Goal: Task Accomplishment & Management: Manage account settings

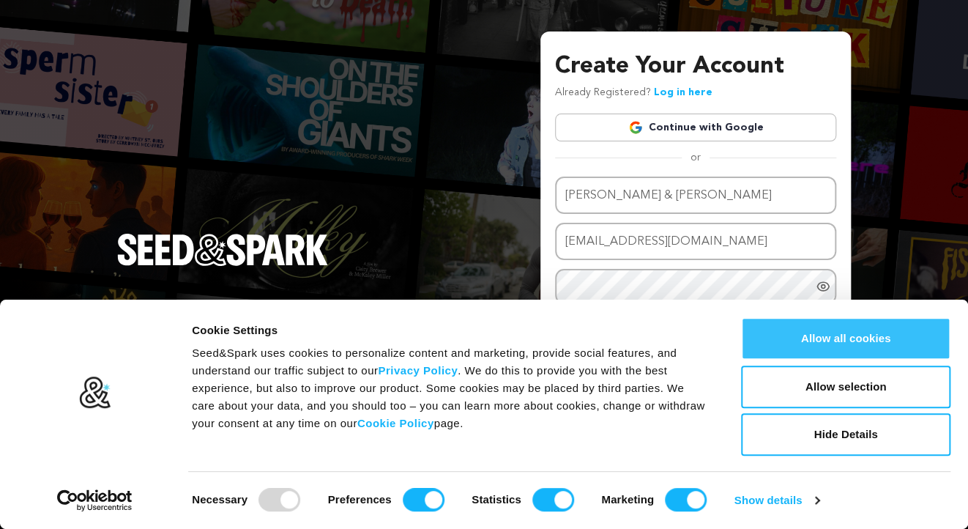
click at [853, 341] on button "Allow all cookies" at bounding box center [845, 338] width 209 height 42
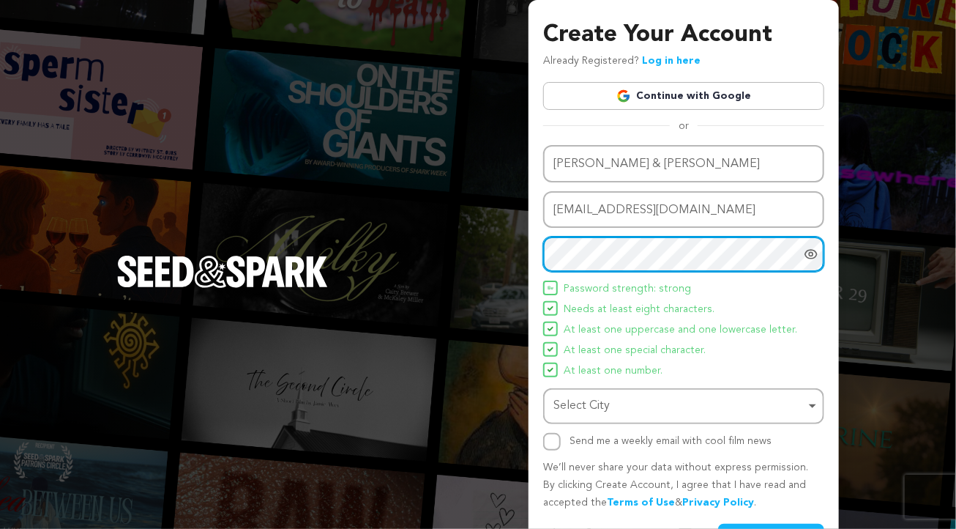
click at [631, 404] on div "Select City Remove item" at bounding box center [680, 405] width 252 height 21
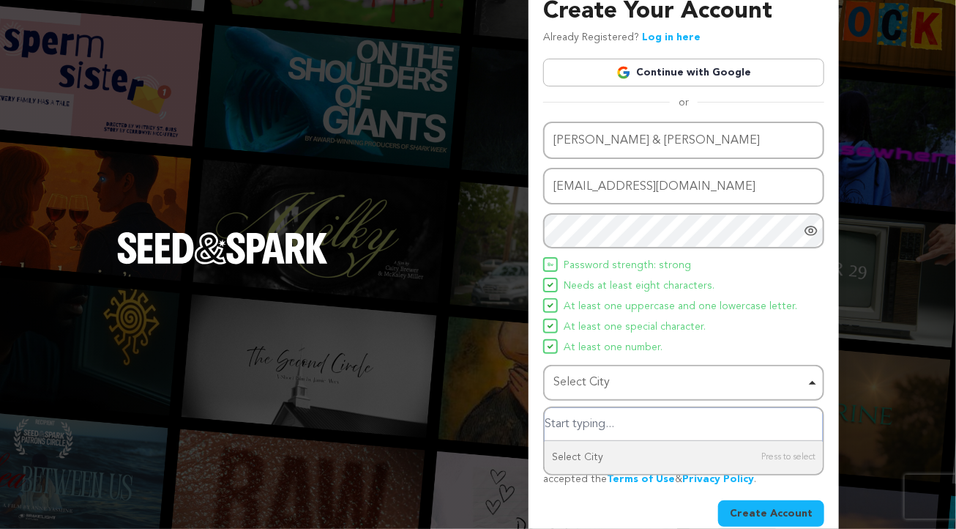
scroll to position [43, 0]
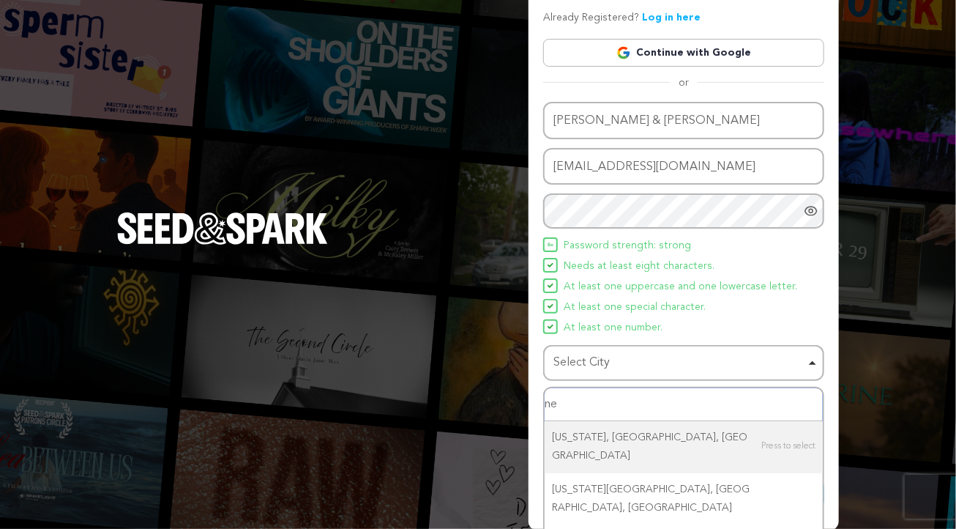
type input "n"
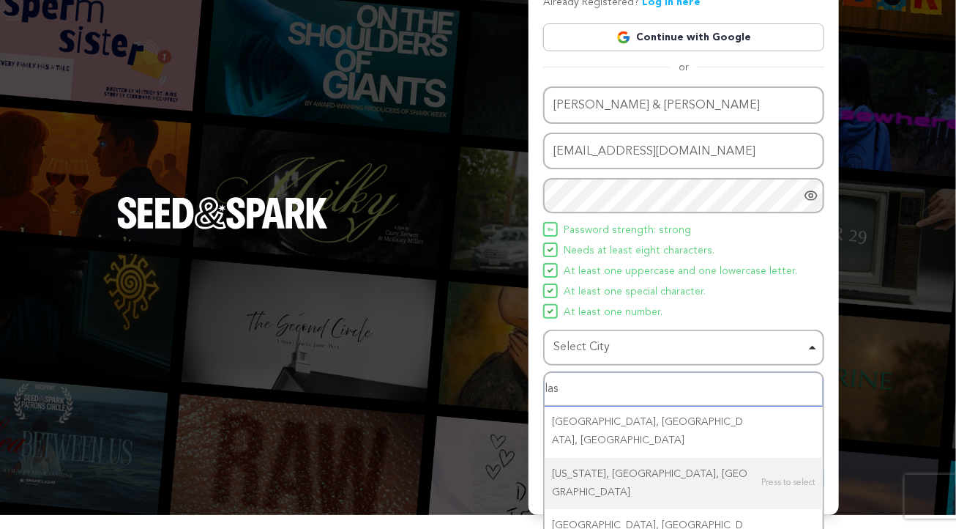
scroll to position [67, 0]
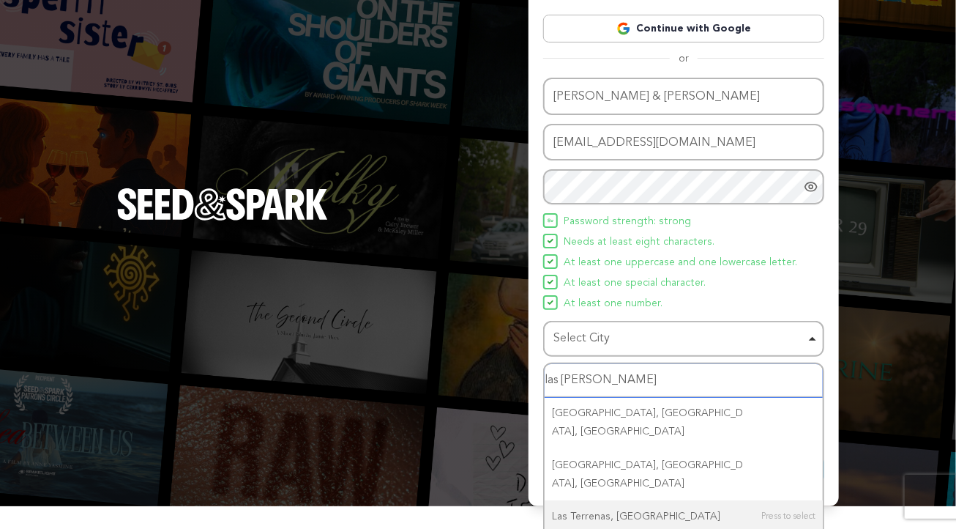
type input "las vegas"
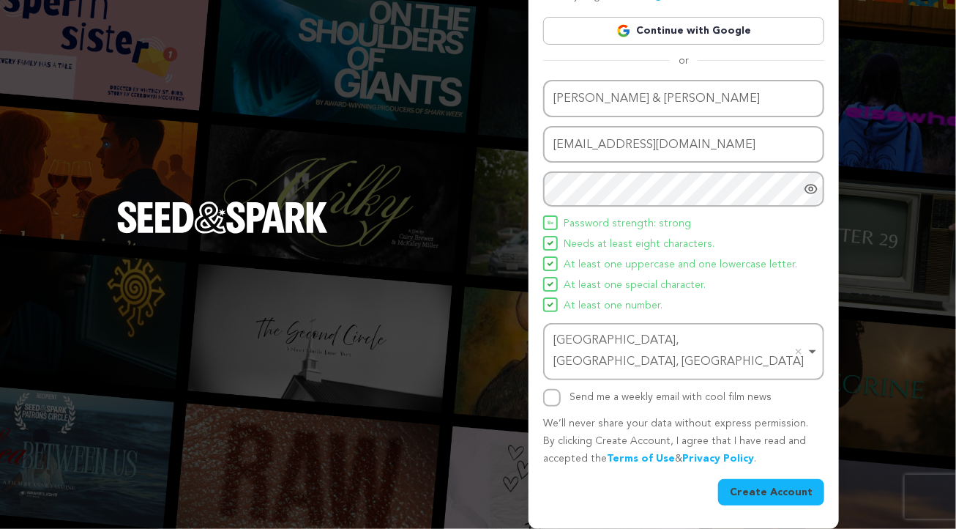
scroll to position [43, 0]
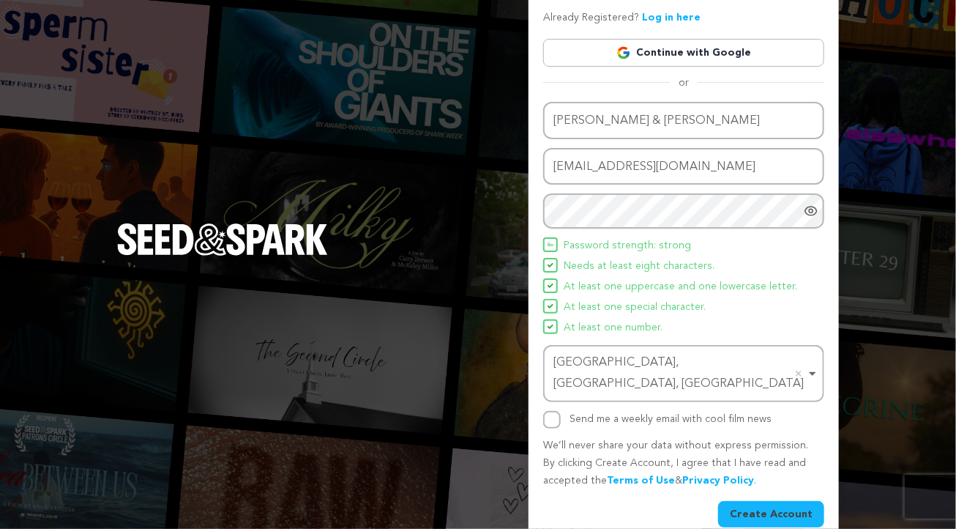
click at [781, 502] on button "Create Account" at bounding box center [771, 514] width 106 height 26
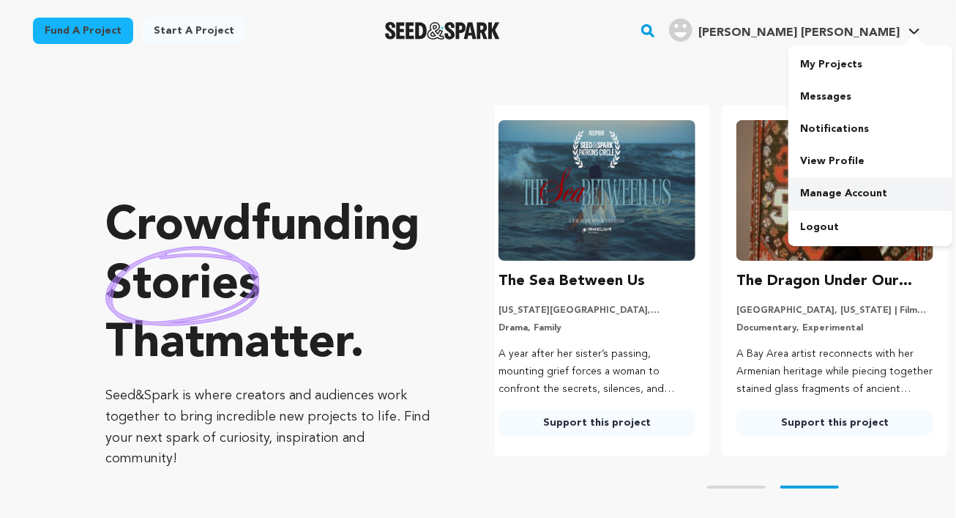
scroll to position [0, 250]
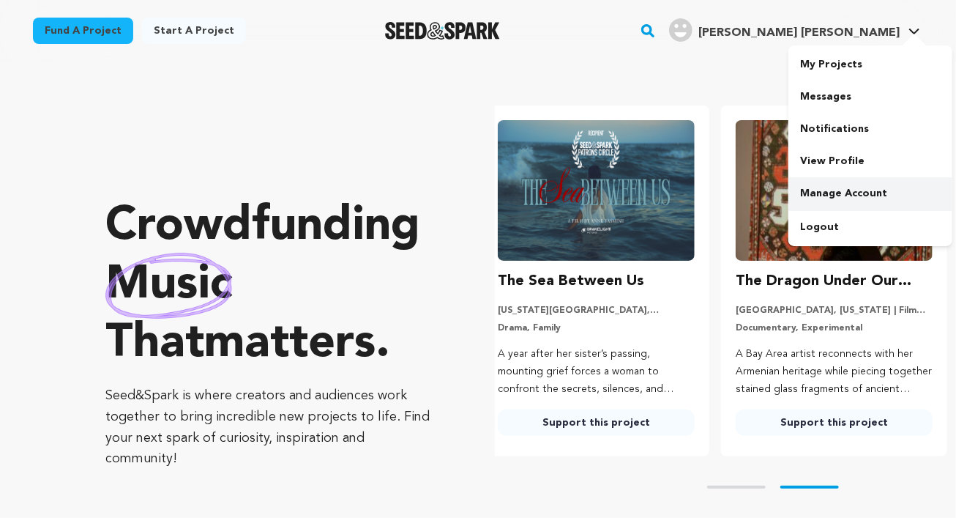
click at [830, 193] on link "Manage Account" at bounding box center [871, 193] width 164 height 32
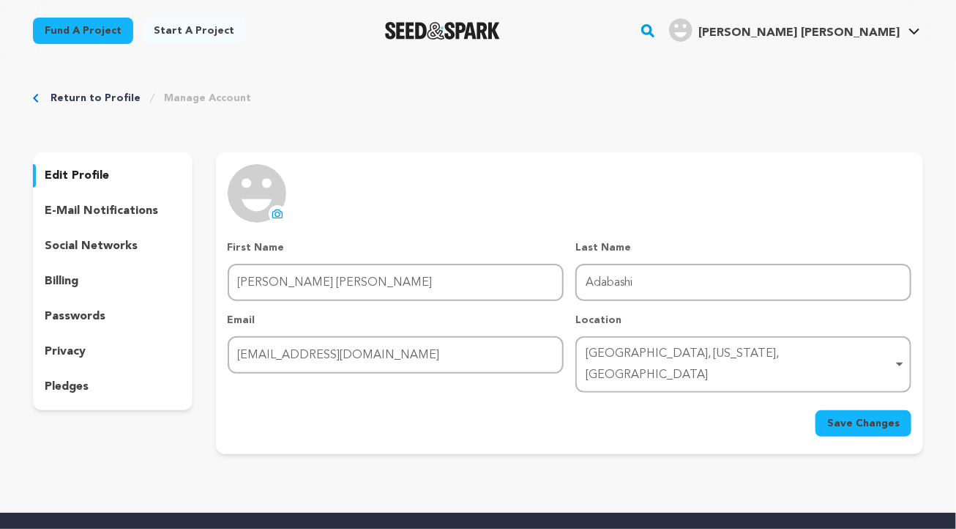
click at [278, 215] on icon at bounding box center [278, 214] width 12 height 12
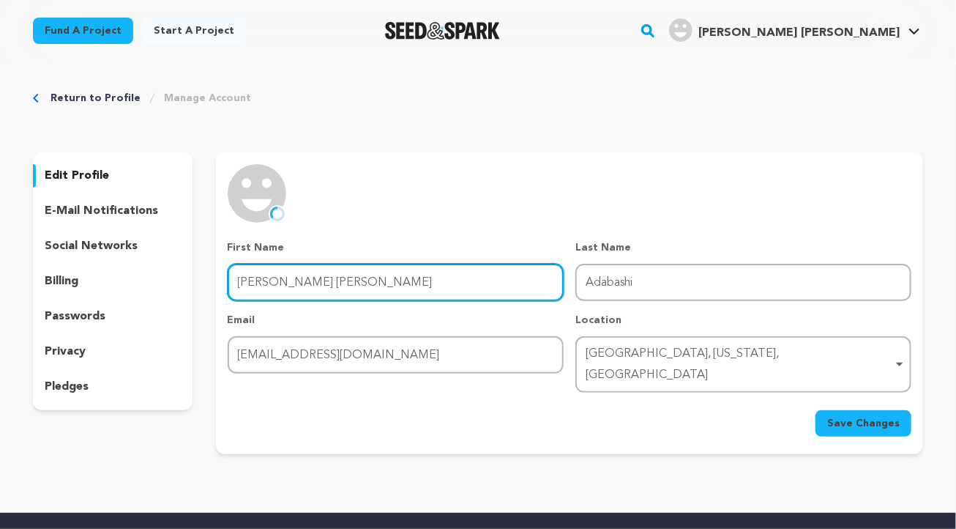
click at [269, 283] on input "[PERSON_NAME] [PERSON_NAME]" at bounding box center [396, 282] width 336 height 37
click at [267, 281] on input "[PERSON_NAME] [PERSON_NAME]" at bounding box center [396, 282] width 336 height 37
type input "[PERSON_NAME] and [PERSON_NAME]"
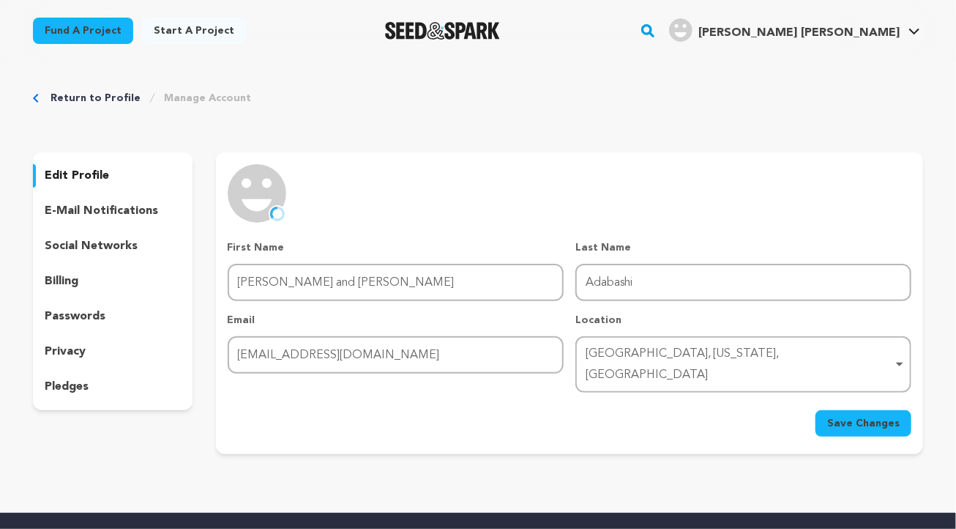
click at [852, 416] on span "Save Changes" at bounding box center [863, 423] width 72 height 15
